Goal: Information Seeking & Learning: Check status

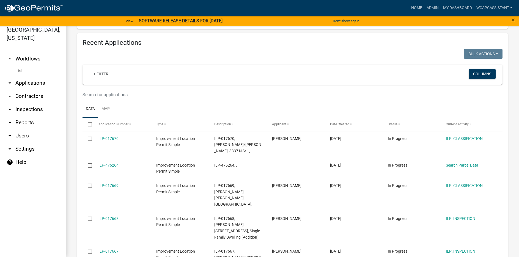
scroll to position [654, 0]
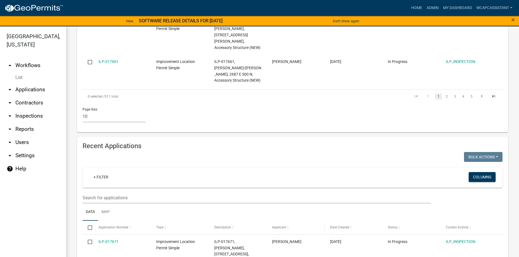
scroll to position [483, 0]
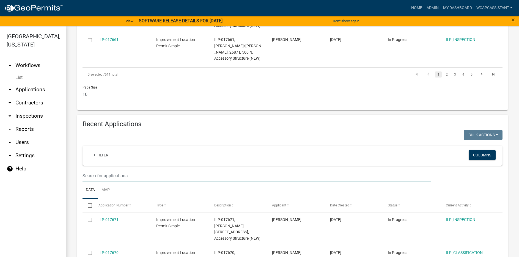
click at [91, 170] on input "text" at bounding box center [256, 175] width 348 height 11
type input "Schwartz"
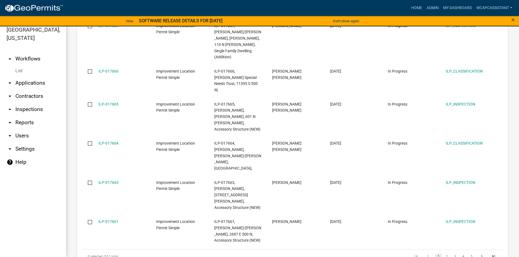
scroll to position [288, 0]
